Goal: Task Accomplishment & Management: Use online tool/utility

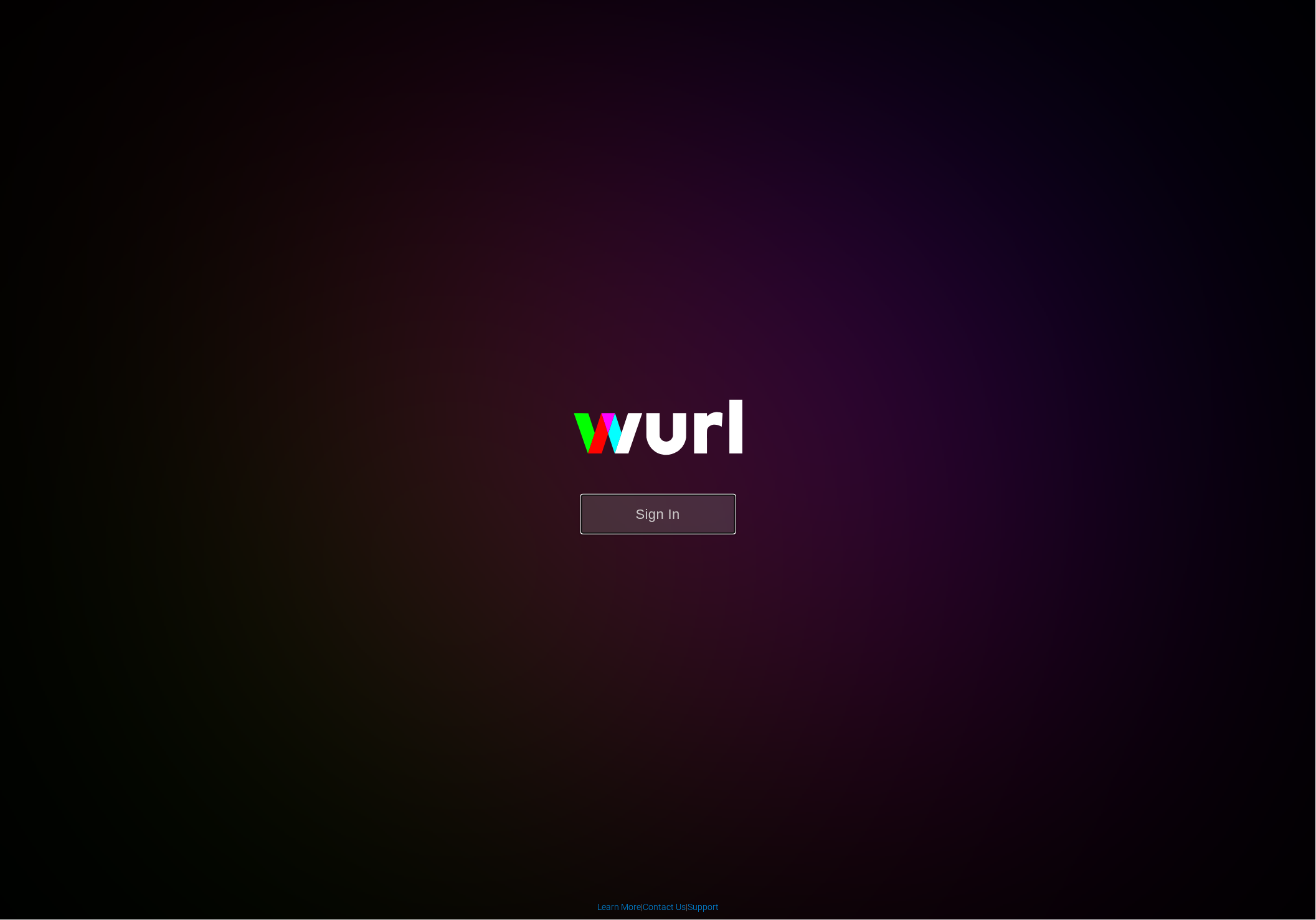
drag, startPoint x: 659, startPoint y: 515, endPoint x: 652, endPoint y: 517, distance: 7.3
click at [659, 516] on button "Sign In" at bounding box center [658, 514] width 156 height 41
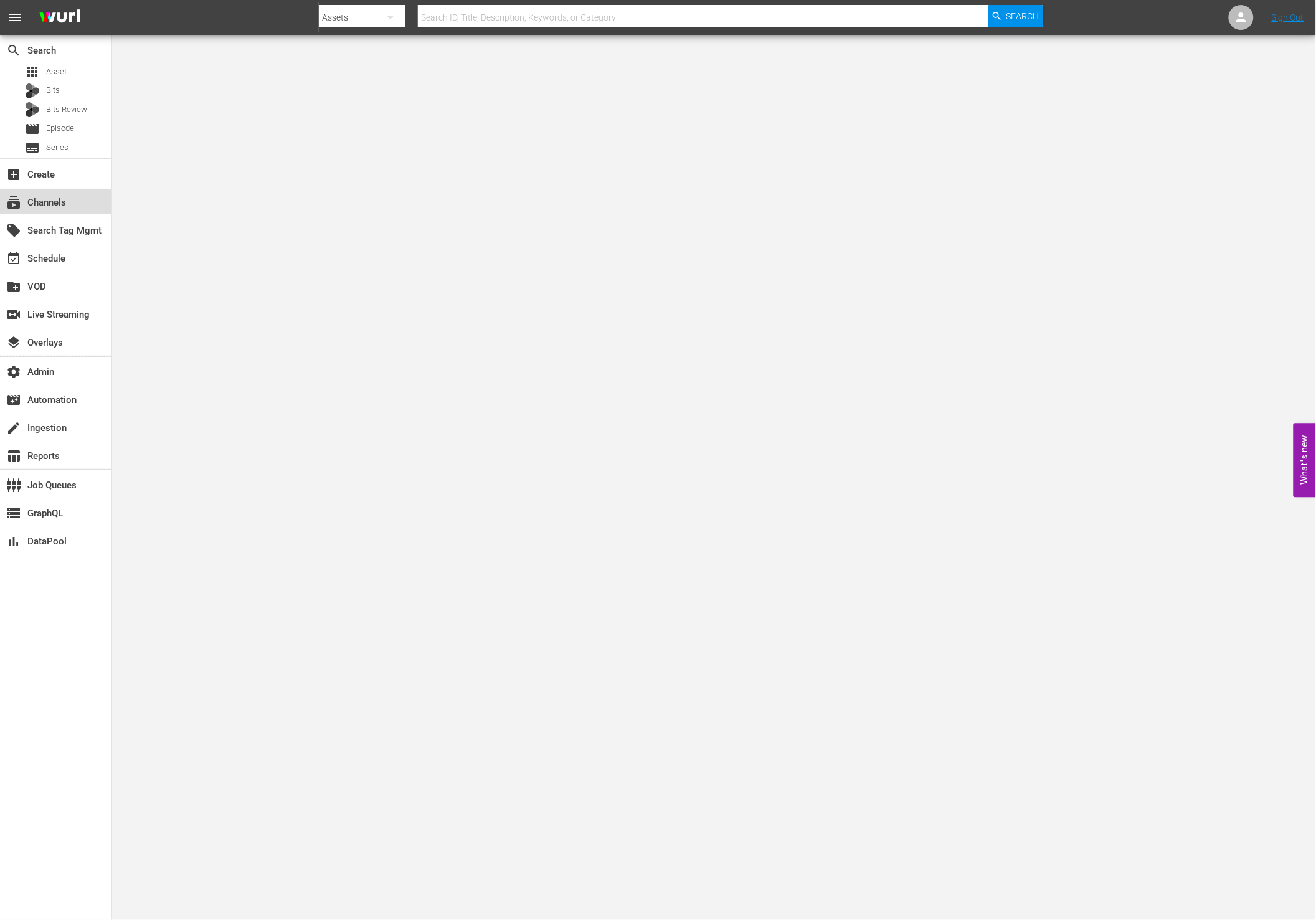
click at [66, 195] on div "subscriptions Channels" at bounding box center [34, 200] width 70 height 11
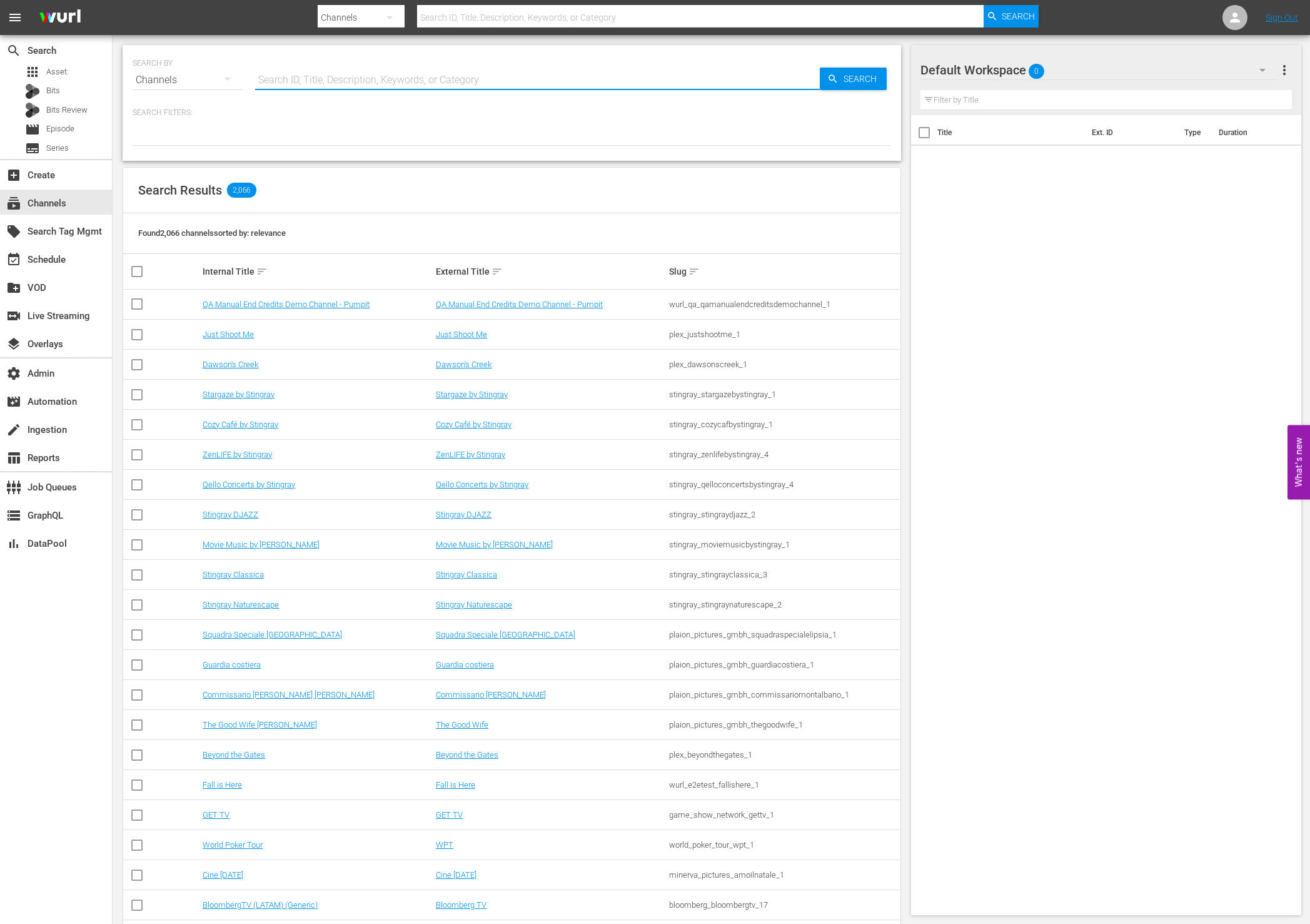
click at [368, 75] on input "text" at bounding box center [537, 80] width 564 height 30
type input "rugby"
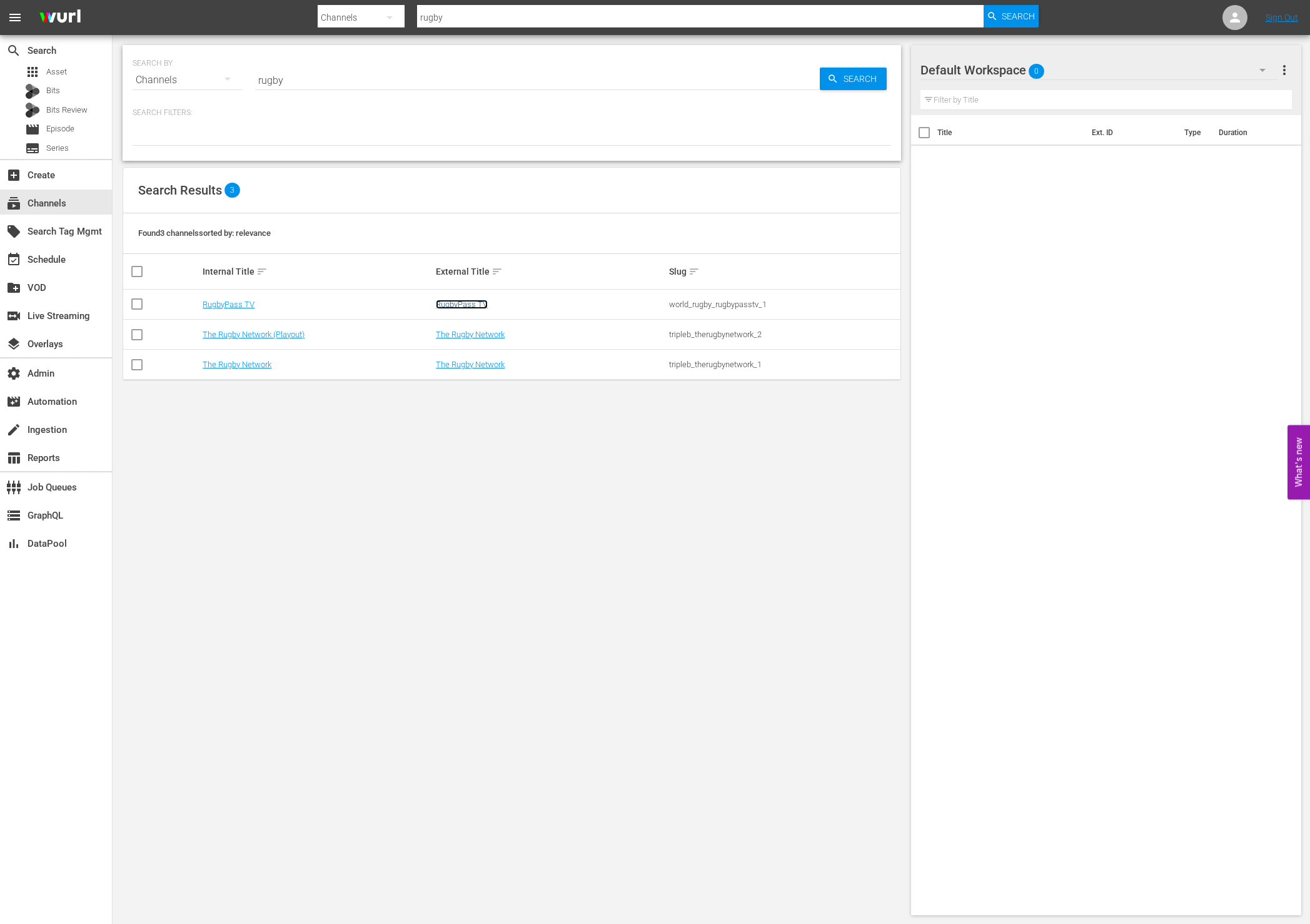
click at [463, 304] on link "RugbyPass TV" at bounding box center [462, 305] width 52 height 9
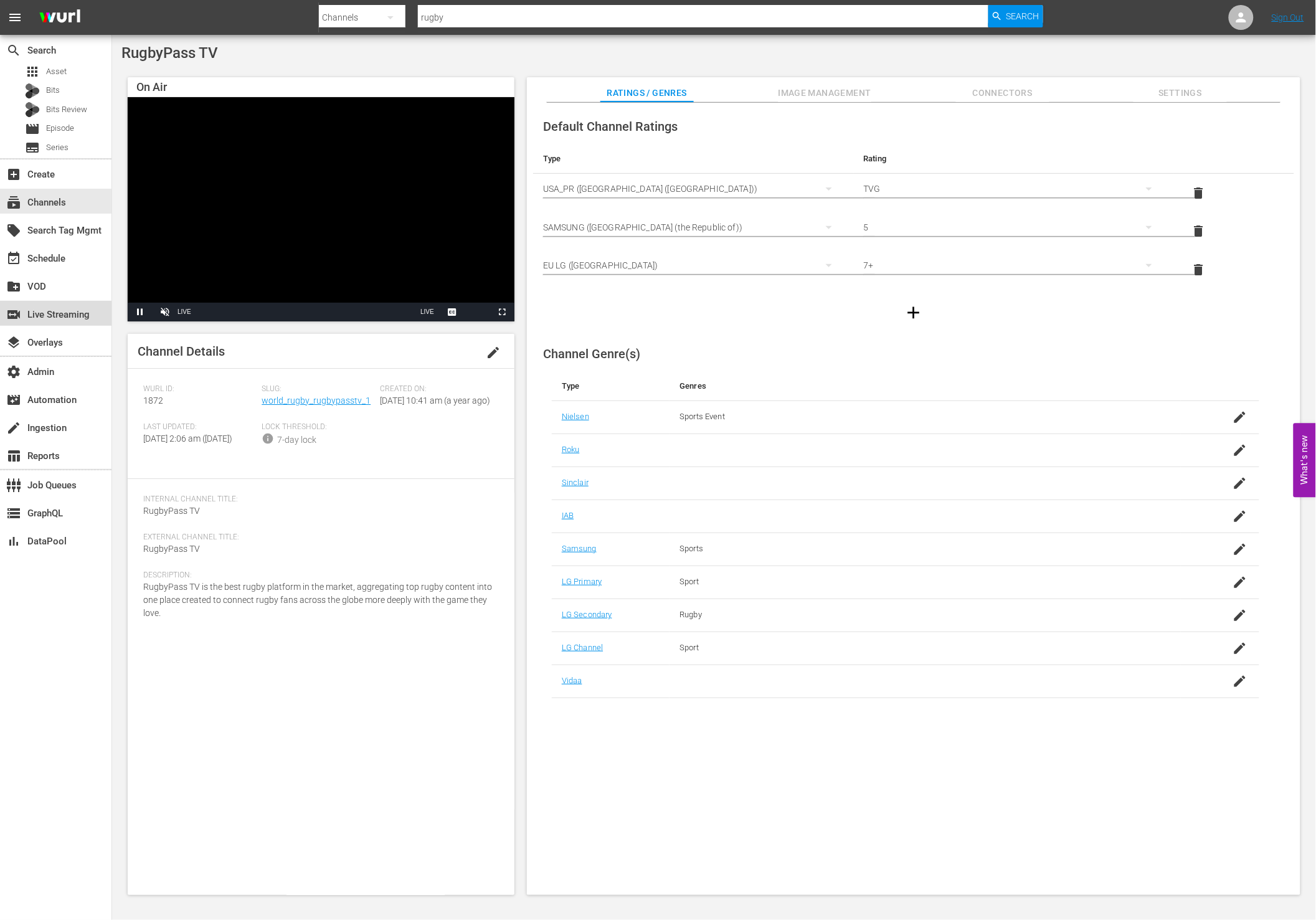
click at [70, 312] on div "switch_video Live Streaming" at bounding box center [34, 313] width 70 height 11
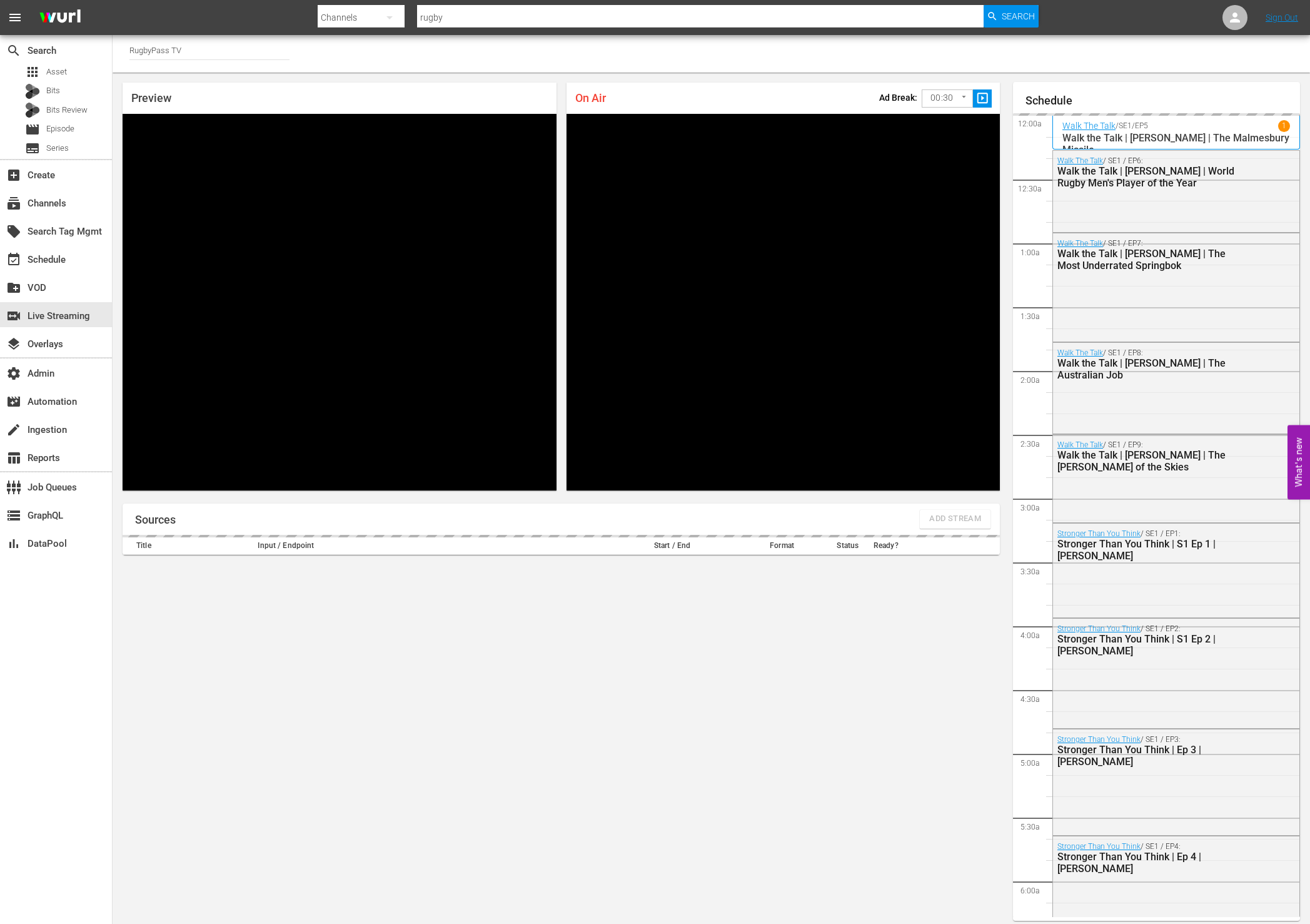
scroll to position [1872, 0]
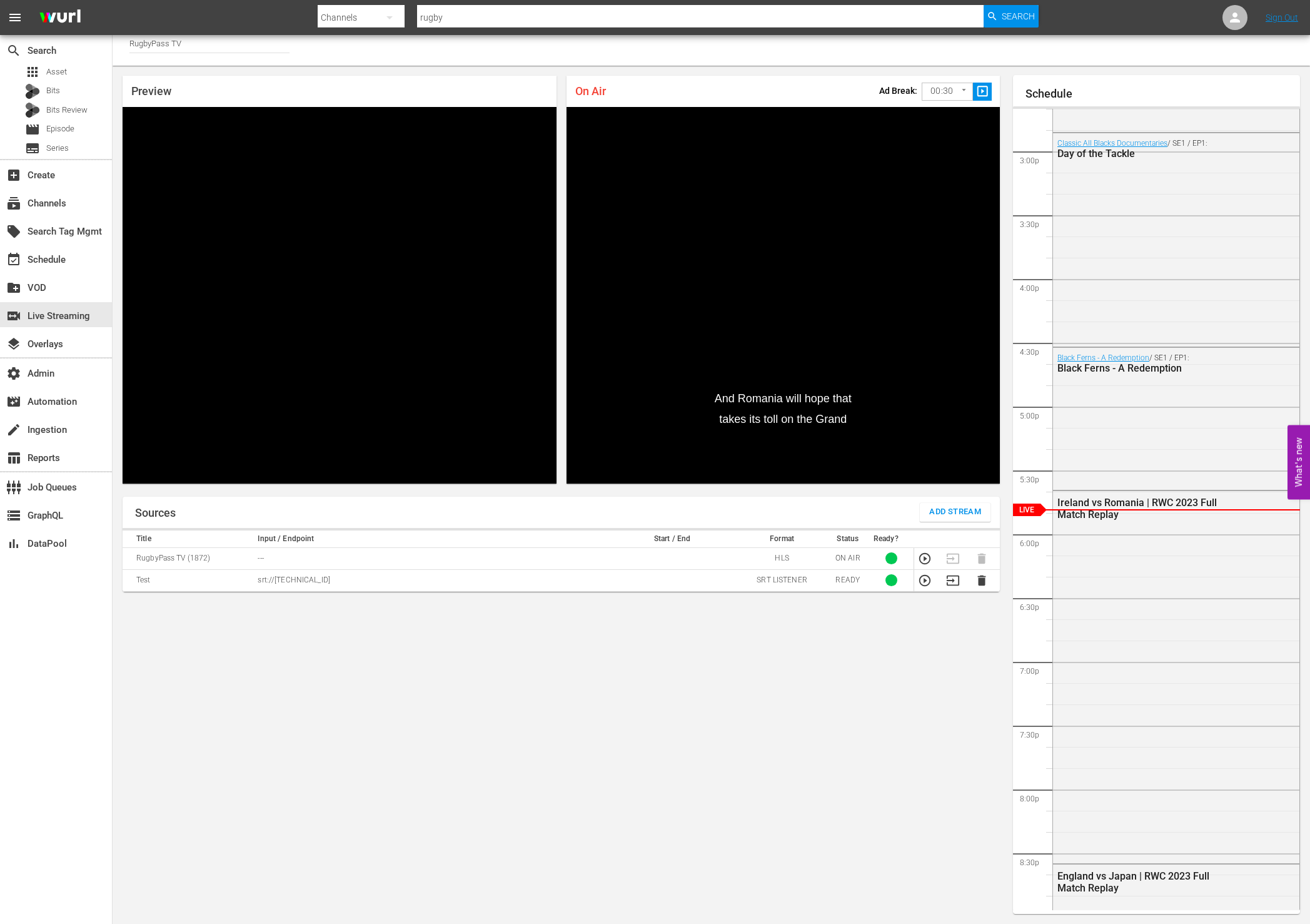
click at [433, 64] on div "Channel Title RugbyPass TV" at bounding box center [711, 47] width 1198 height 38
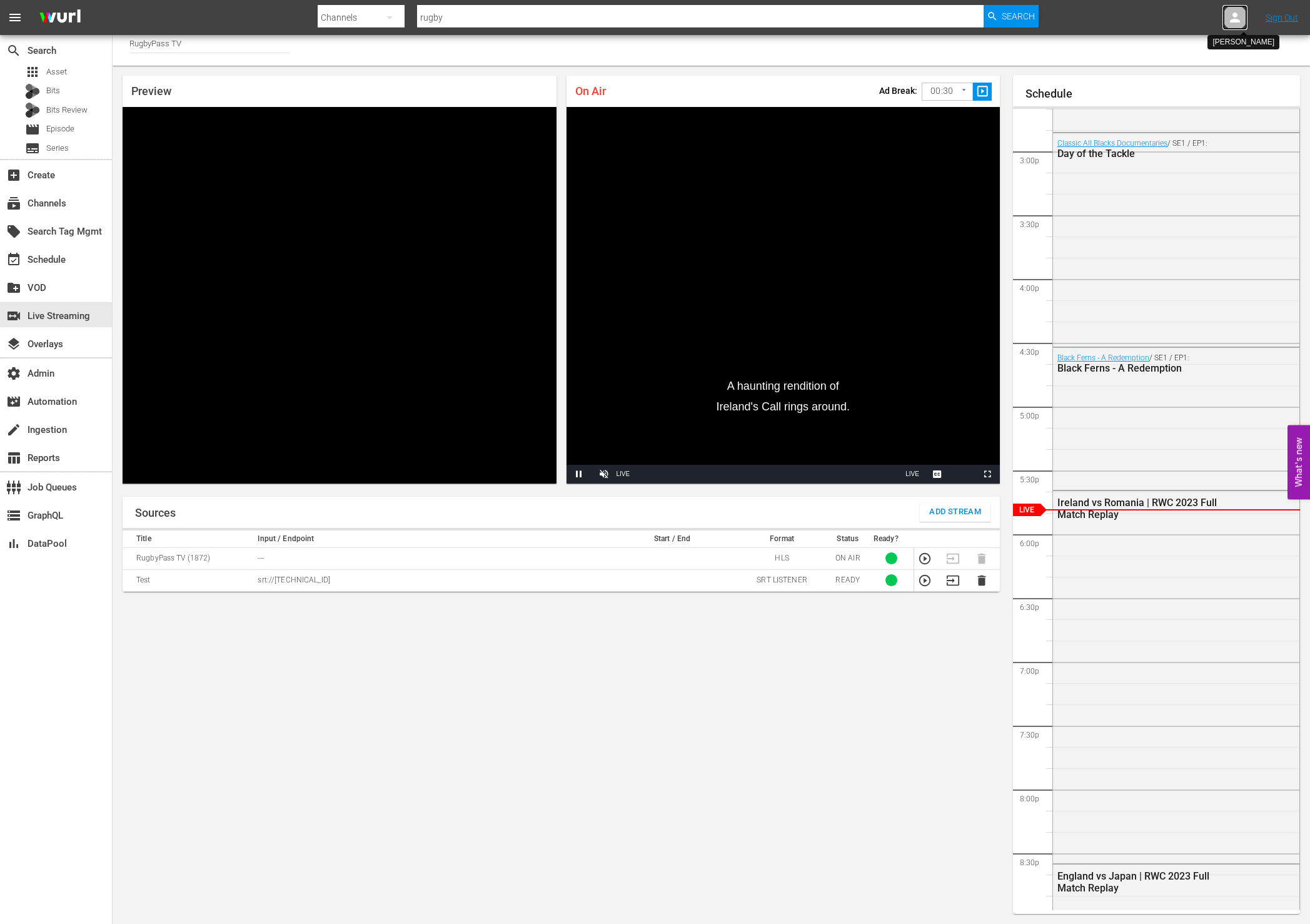
click at [1231, 18] on icon at bounding box center [1235, 17] width 15 height 15
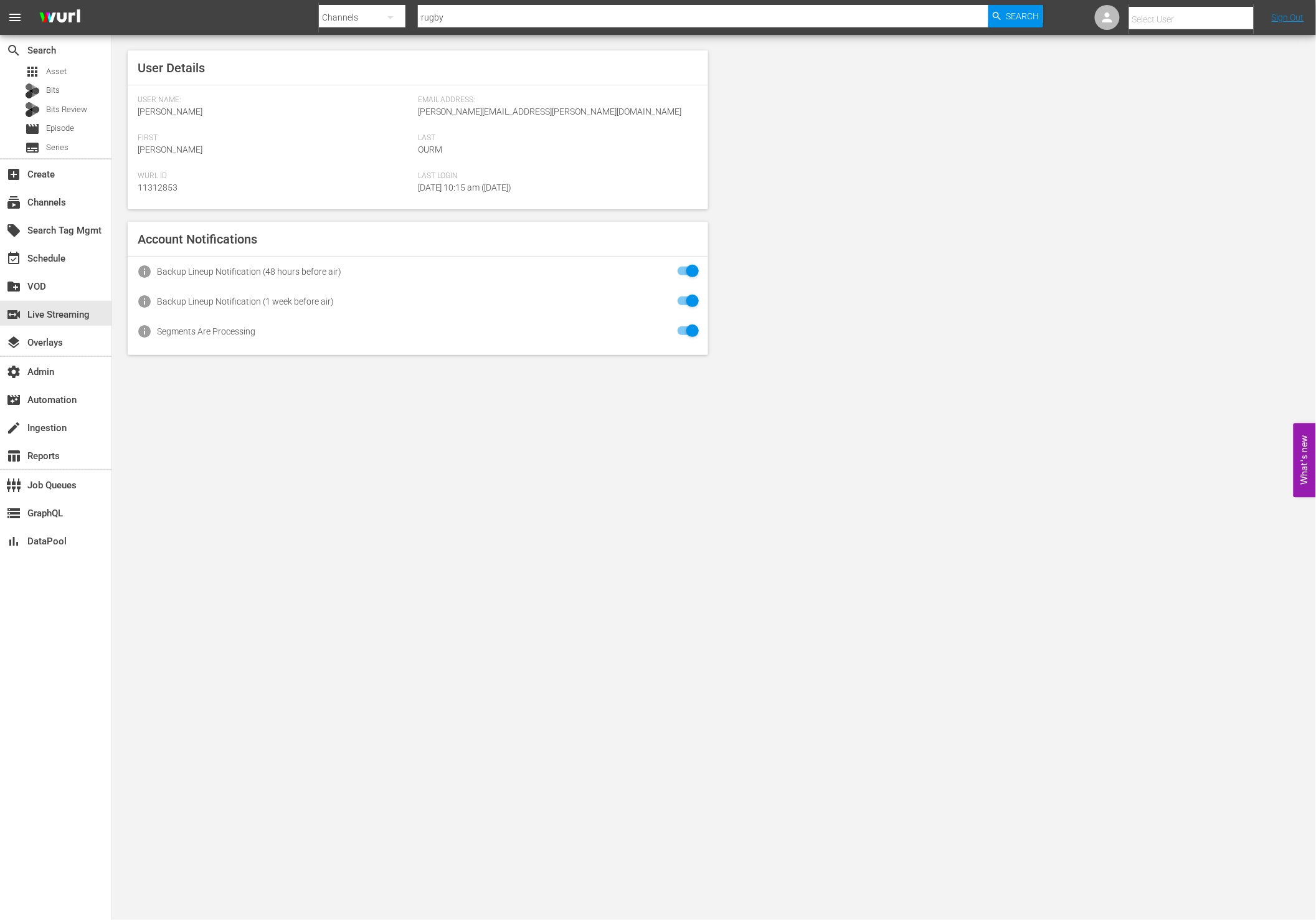
click at [1189, 23] on input "text" at bounding box center [1209, 20] width 159 height 30
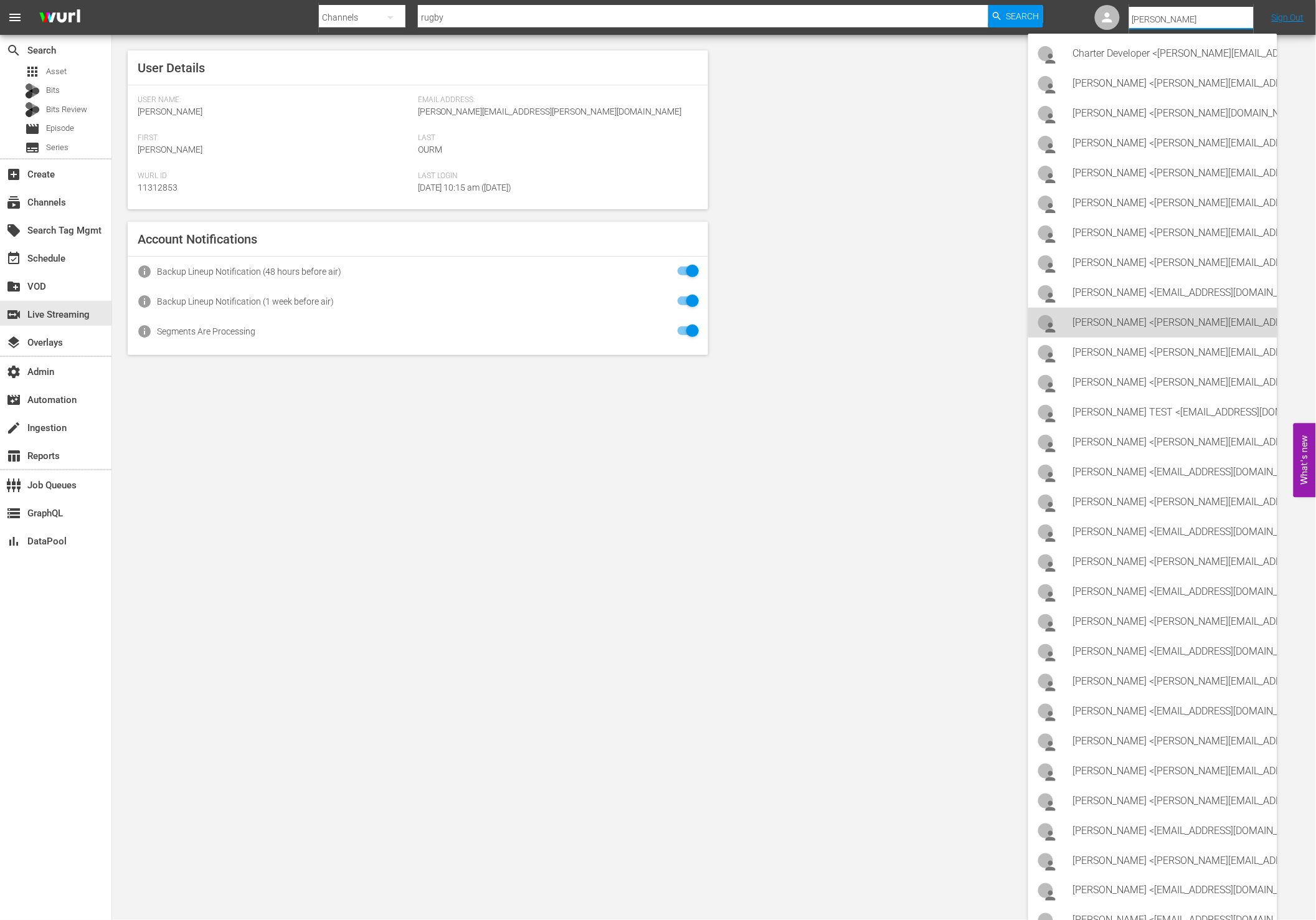
click at [1190, 317] on div "Joe Pacheco <joe@watchmojo.com>" at bounding box center [1170, 323] width 195 height 30
type input "Joe Pacheco (11313374)"
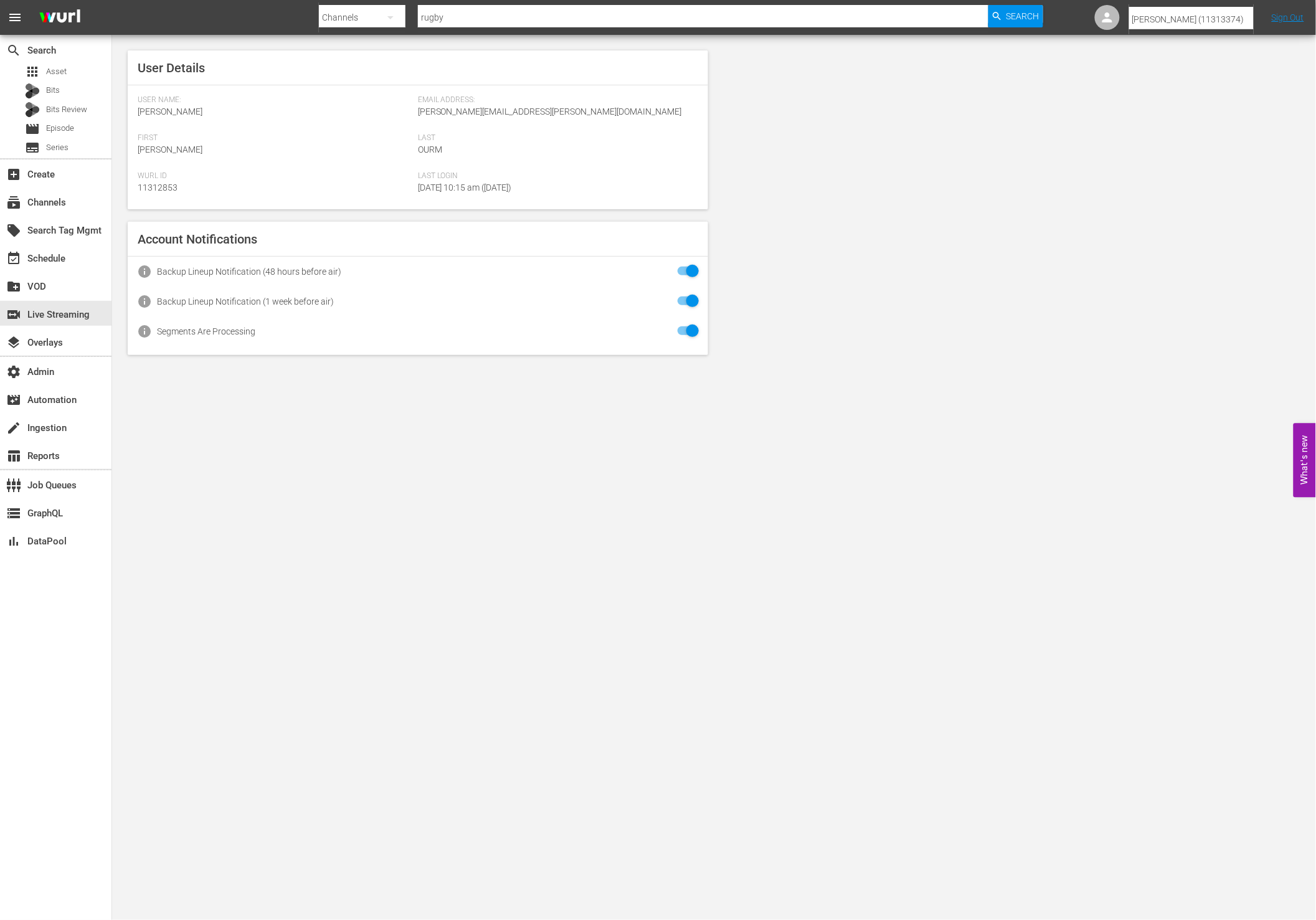
click at [931, 304] on div "User Details User Name: Charvy Ourm Email Address: charvy.ourm@wurl.com First C…" at bounding box center [713, 202] width 1203 height 335
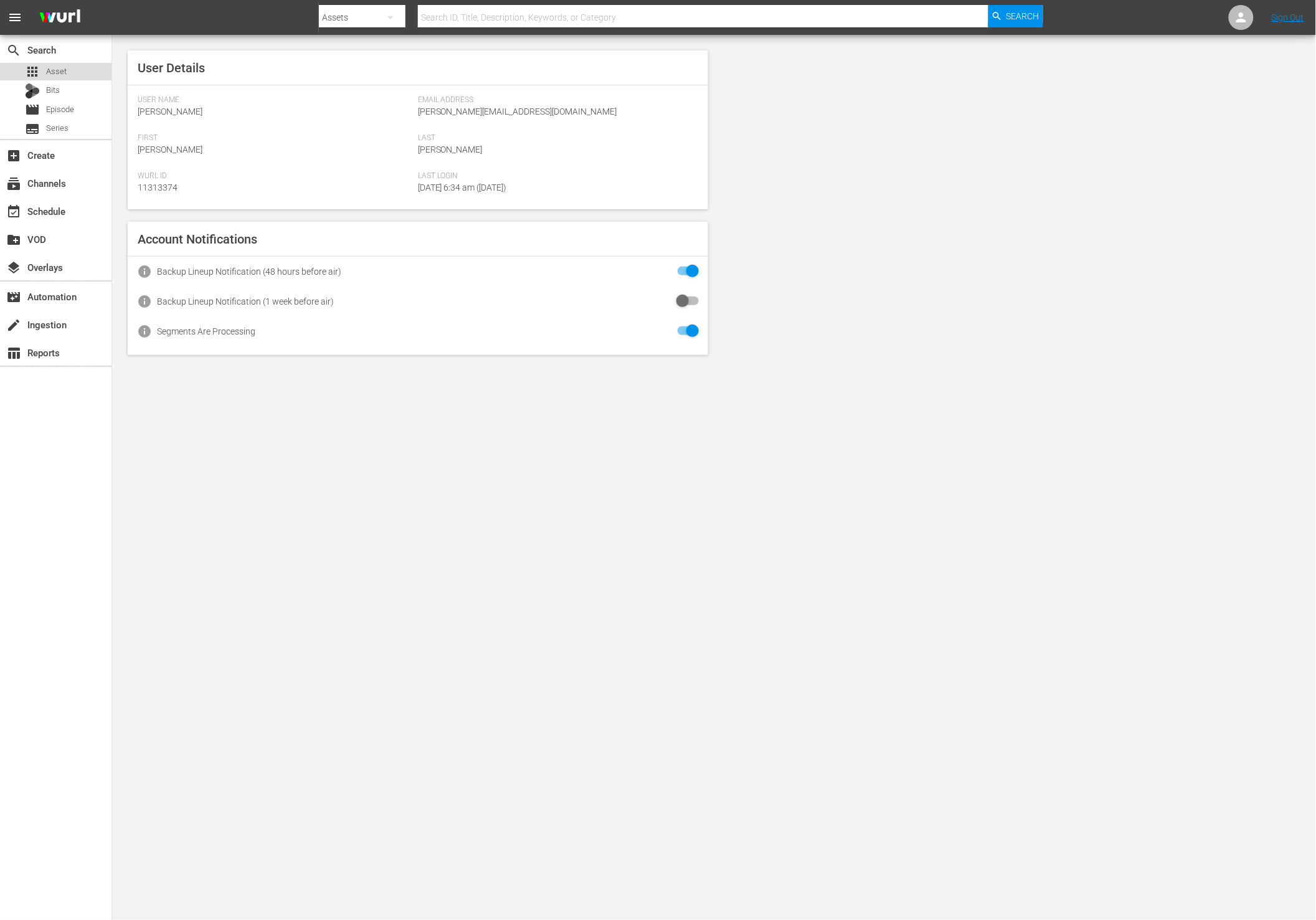
click at [72, 75] on div "apps Asset" at bounding box center [55, 71] width 112 height 17
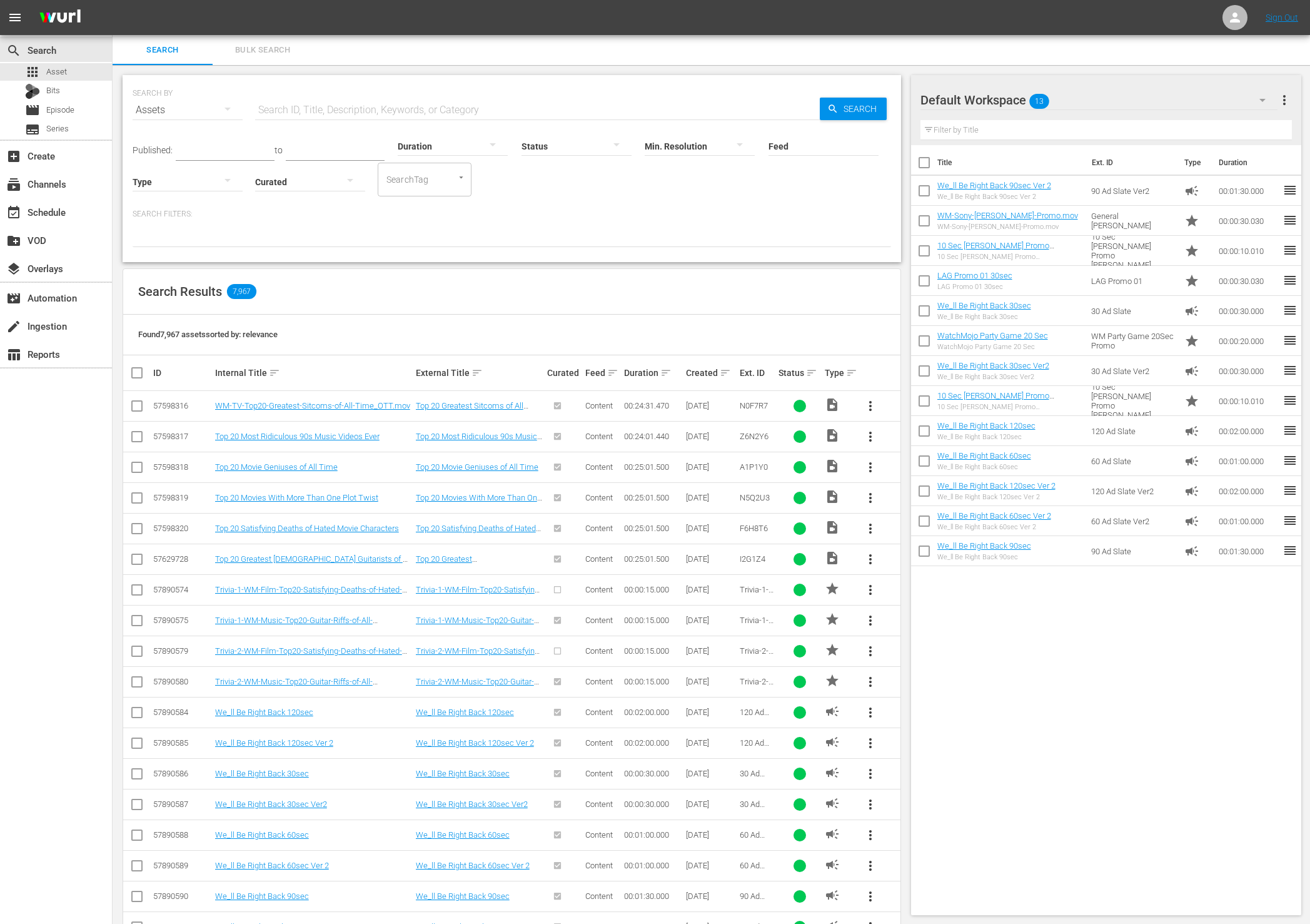
click at [1264, 98] on icon "button" at bounding box center [1262, 100] width 15 height 15
drag, startPoint x: 1041, startPoint y: 79, endPoint x: 721, endPoint y: 55, distance: 320.9
click at [1039, 79] on div "WatchMojo Crime Builder (100) WatchMojo History Builder (90) All MsMojo (154) M…" at bounding box center [655, 462] width 1310 height 924
